Goal: Download file/media: Download file/media

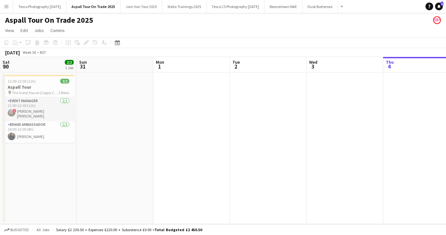
scroll to position [0, 153]
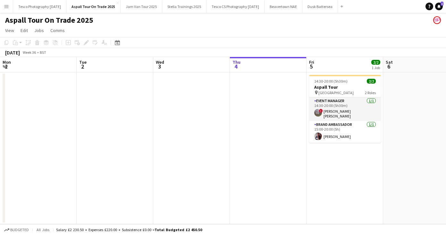
click at [8, 5] on app-icon "Menu" at bounding box center [6, 6] width 5 height 5
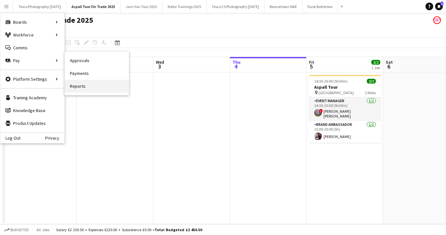
click at [83, 88] on link "Reports" at bounding box center [97, 86] width 64 height 13
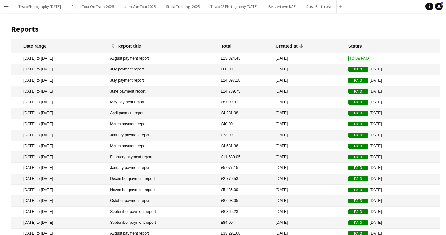
click at [161, 58] on mat-cell "August payment report" at bounding box center [162, 58] width 111 height 11
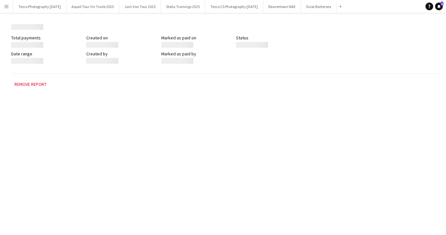
click at [161, 58] on div at bounding box center [177, 61] width 32 height 6
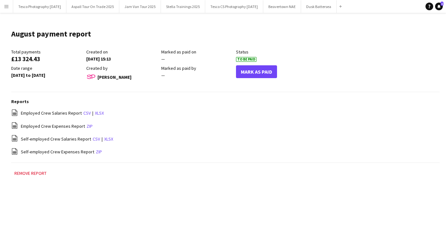
click at [136, 149] on div "file-spreadsheet Self-employed Crew Expenses Report zip" at bounding box center [225, 152] width 429 height 8
click at [107, 138] on link "xlsx" at bounding box center [108, 139] width 9 height 6
click at [107, 138] on div "file-spreadsheet Self-employed Crew Salaries Report csv | xlsx" at bounding box center [225, 139] width 429 height 8
click at [381, 23] on main "August payment report Edit this field Total payments £13 324.43 Created on [DAT…" at bounding box center [223, 106] width 446 height 187
